Goal: Task Accomplishment & Management: Use online tool/utility

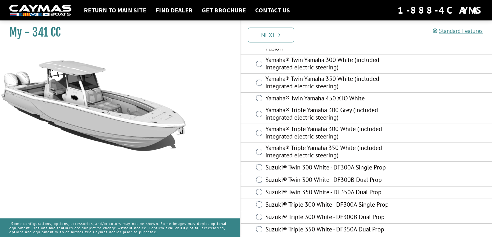
scroll to position [288, 0]
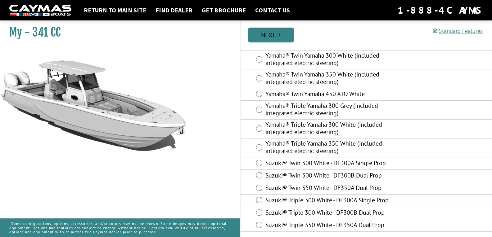
click at [268, 35] on link "Next" at bounding box center [271, 35] width 47 height 15
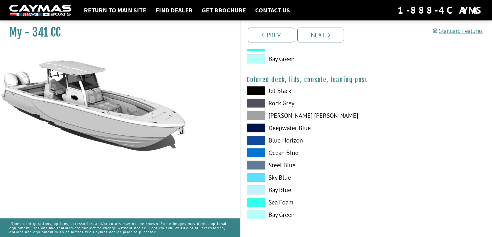
scroll to position [737, 0]
click at [324, 36] on link "Next" at bounding box center [320, 35] width 47 height 15
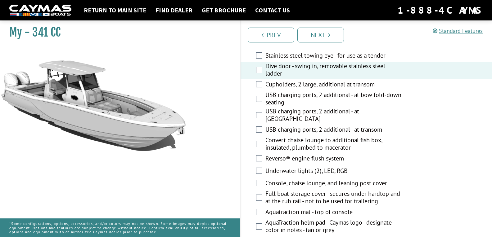
scroll to position [372, 0]
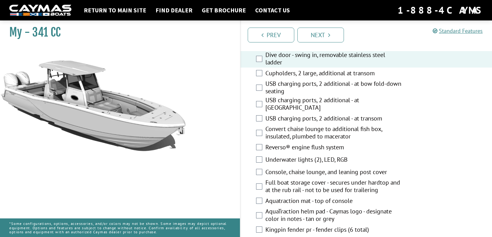
click at [260, 156] on div "Underwater lights (2), LED, RGB" at bounding box center [367, 160] width 252 height 12
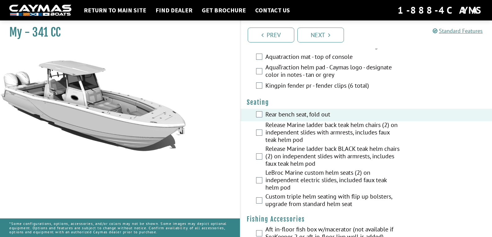
scroll to position [528, 0]
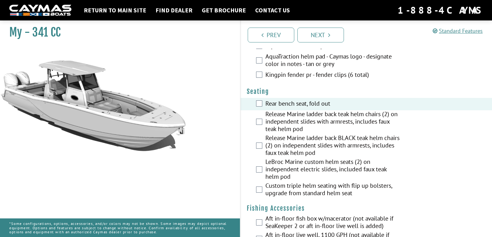
click at [264, 121] on div "Release Marine ladder back teak helm chairs (2) on independent slides with armr…" at bounding box center [367, 123] width 252 height 24
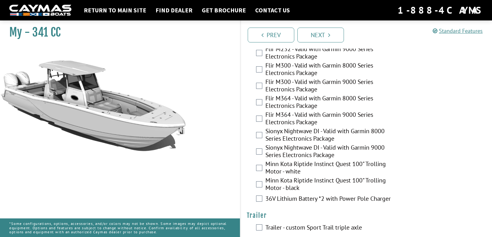
scroll to position [1310, 0]
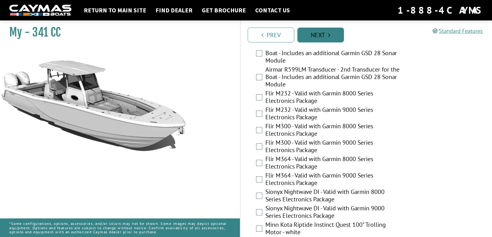
click at [322, 35] on link "Next" at bounding box center [320, 35] width 47 height 15
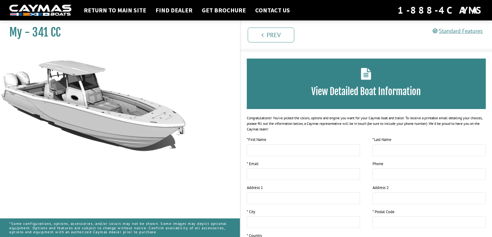
scroll to position [0, 0]
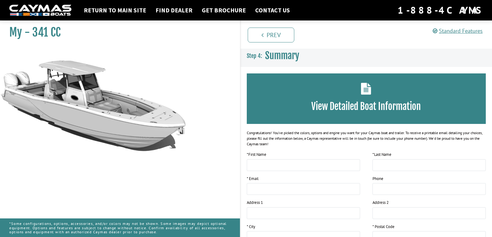
click at [364, 88] on icon at bounding box center [366, 89] width 10 height 12
click at [332, 106] on h3 "View Detailed Boat Information" at bounding box center [366, 106] width 221 height 11
click at [287, 102] on h3 "View Detailed Boat Information" at bounding box center [366, 106] width 221 height 11
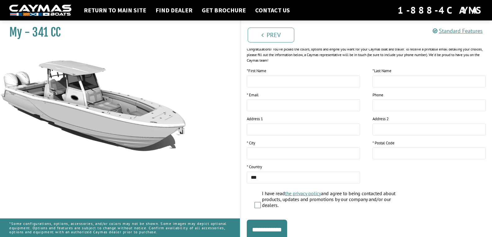
scroll to position [107, 0]
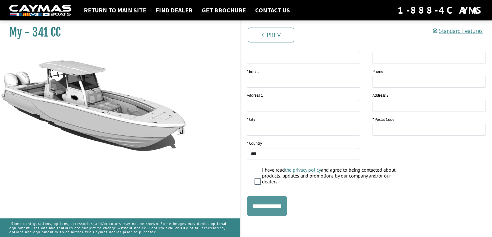
click at [268, 205] on input "**********" at bounding box center [267, 206] width 40 height 20
